Goal: Transaction & Acquisition: Obtain resource

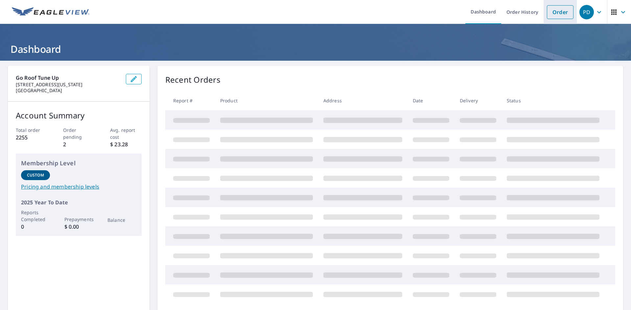
click at [557, 11] on link "Order" at bounding box center [559, 12] width 27 height 14
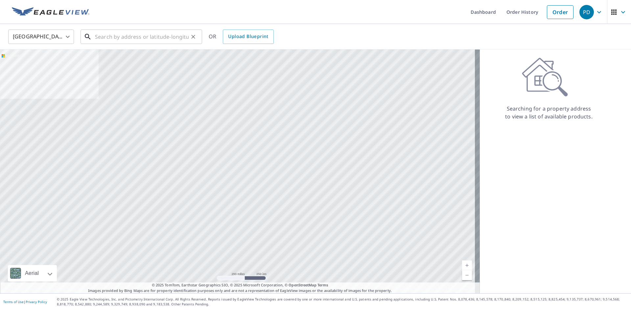
click at [138, 40] on input "text" at bounding box center [142, 37] width 94 height 18
paste input "[STREET_ADDRESS][PERSON_NAME]"
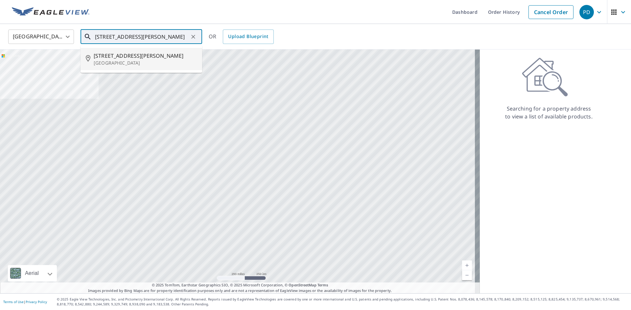
click at [143, 57] on span "[STREET_ADDRESS][PERSON_NAME]" at bounding box center [145, 56] width 103 height 8
type input "[STREET_ADDRESS][PERSON_NAME]"
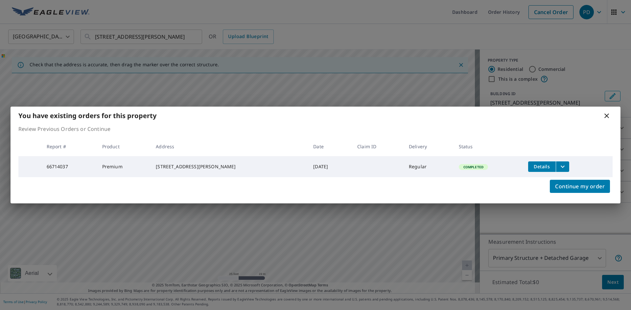
click at [558, 167] on icon "filesDropdownBtn-66714037" at bounding box center [562, 167] width 8 height 8
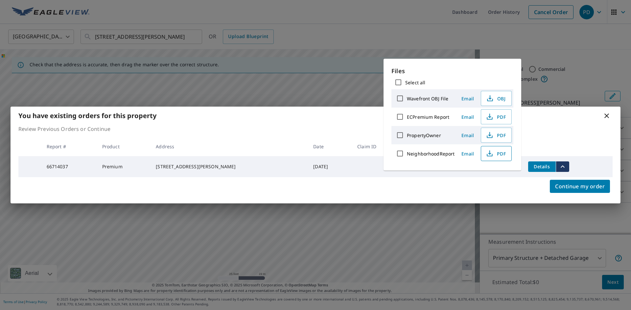
click at [497, 154] on span "PDF" at bounding box center [495, 154] width 21 height 8
click at [494, 117] on span "PDF" at bounding box center [495, 117] width 21 height 8
click at [340, 180] on div "Continue my order" at bounding box center [316, 190] width 610 height 26
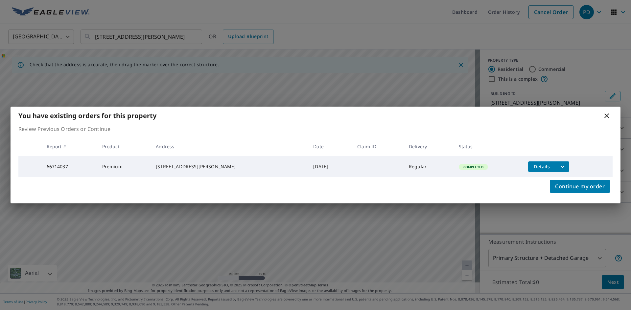
click at [607, 115] on icon at bounding box center [606, 116] width 5 height 5
